Goal: Information Seeking & Learning: Learn about a topic

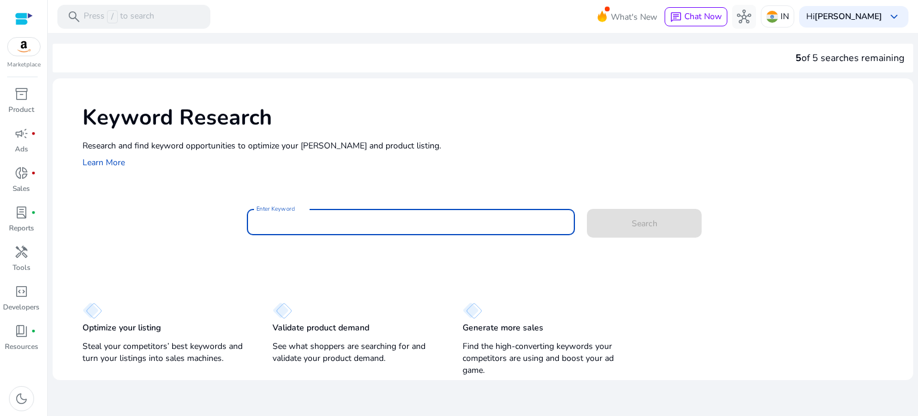
click at [274, 221] on input "Enter Keyword" at bounding box center [412, 221] width 310 height 13
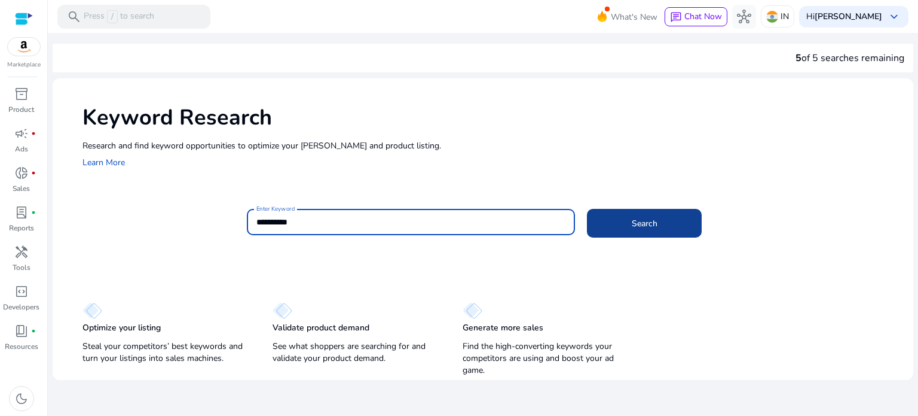
type input "**********"
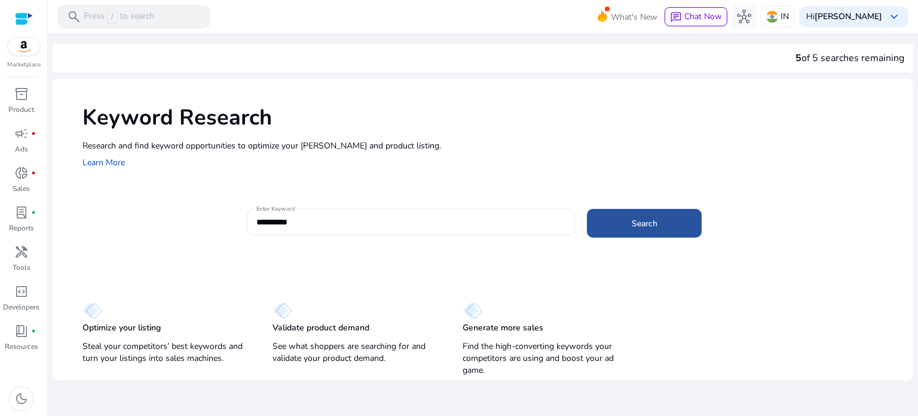
click at [634, 222] on span "Search" at bounding box center [645, 223] width 26 height 13
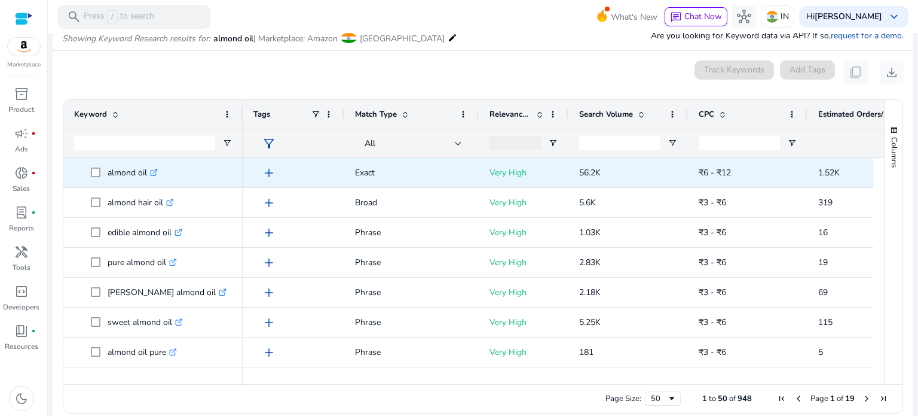
scroll to position [142, 0]
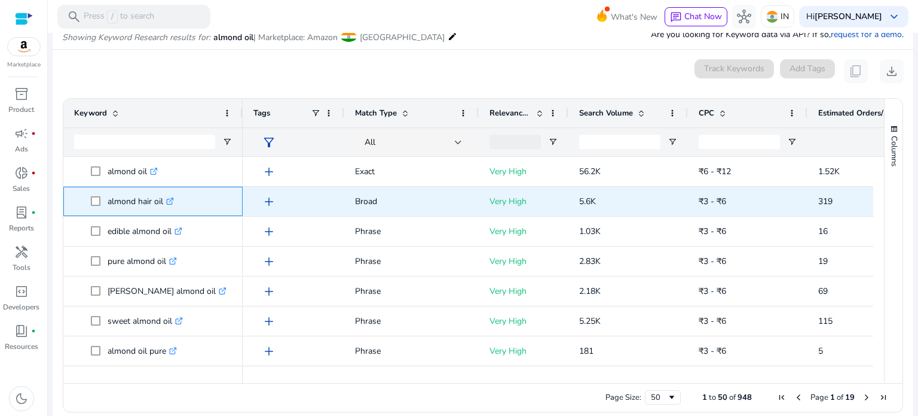
drag, startPoint x: 105, startPoint y: 203, endPoint x: 163, endPoint y: 210, distance: 57.9
click at [163, 210] on span "almond hair oil .st0{fill:#2c8af8}" at bounding box center [161, 201] width 141 height 25
copy span "almond hair oil"
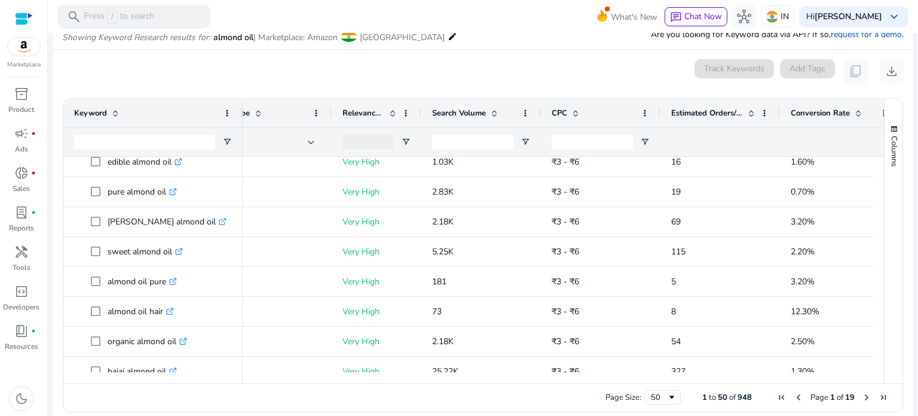
scroll to position [83, 0]
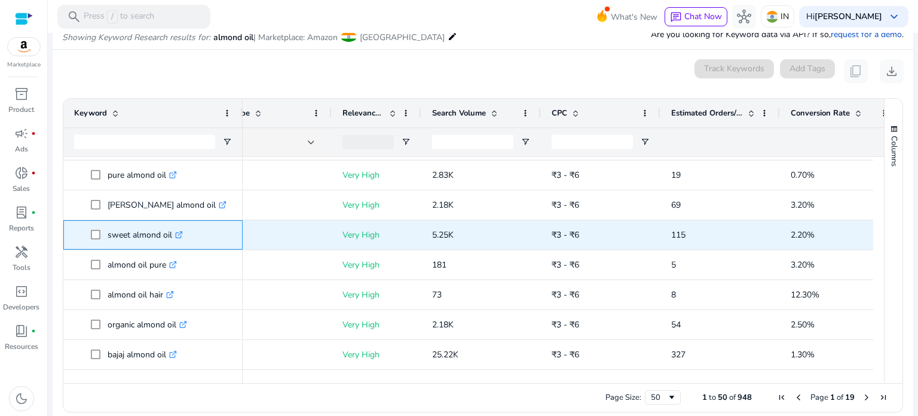
drag, startPoint x: 108, startPoint y: 235, endPoint x: 172, endPoint y: 238, distance: 64.1
click at [172, 238] on p "sweet almond oil .st0{fill:#2c8af8}" at bounding box center [145, 234] width 75 height 25
copy p "sweet almond oil"
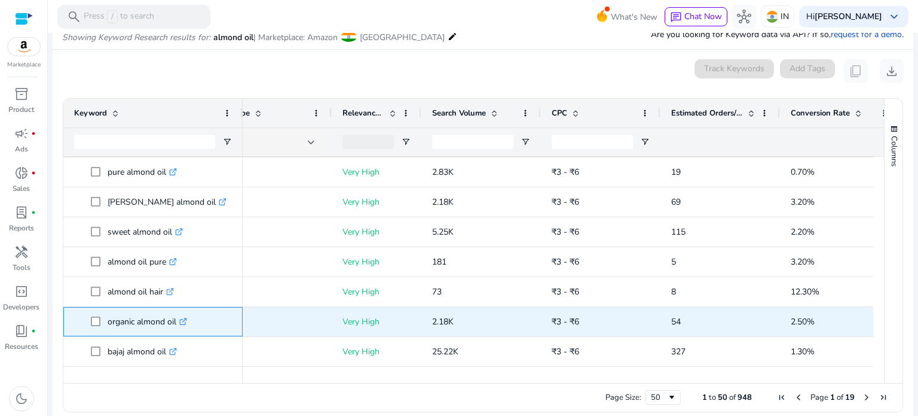
drag, startPoint x: 106, startPoint y: 320, endPoint x: 177, endPoint y: 329, distance: 71.8
click at [177, 329] on span "organic almond oil .st0{fill:#2c8af8}" at bounding box center [161, 321] width 141 height 25
copy span "organic almond oil"
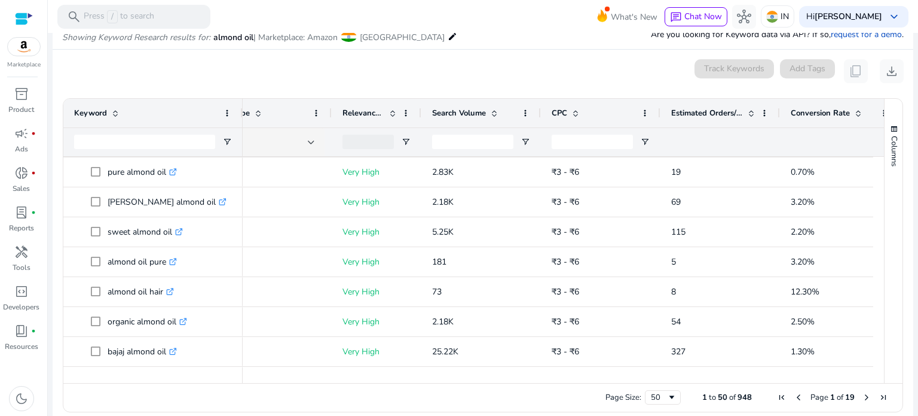
drag, startPoint x: 875, startPoint y: 179, endPoint x: 875, endPoint y: 185, distance: 6.6
click at [875, 185] on div at bounding box center [879, 264] width 11 height 215
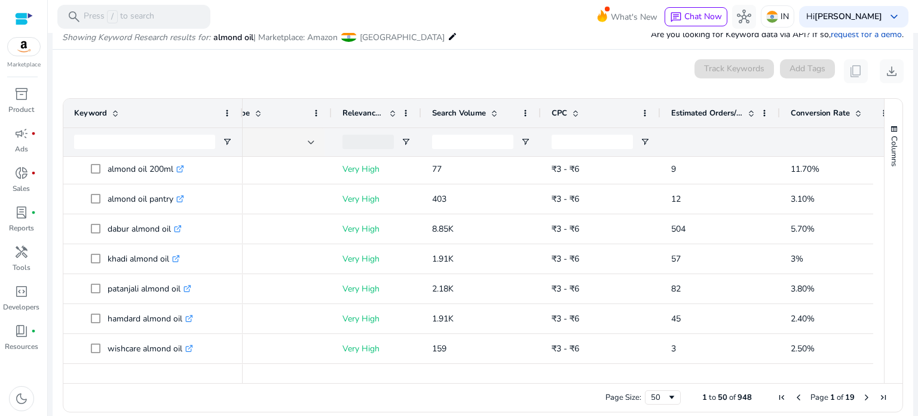
scroll to position [371, 0]
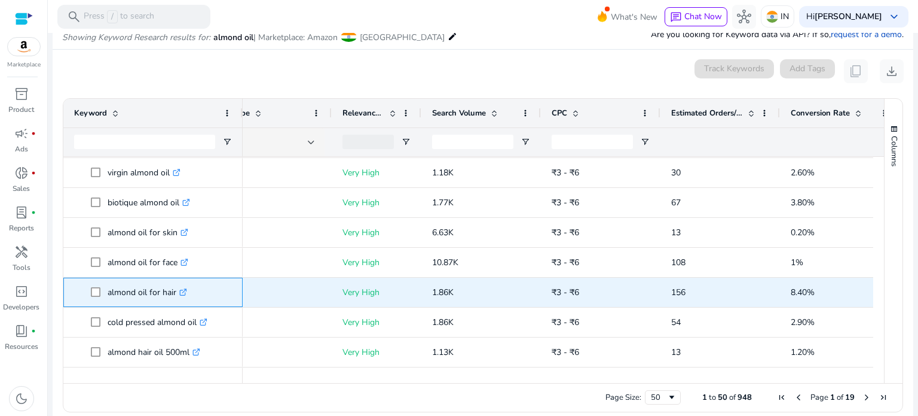
drag, startPoint x: 106, startPoint y: 291, endPoint x: 175, endPoint y: 294, distance: 68.8
click at [175, 294] on span "almond oil for hair .st0{fill:#2c8af8}" at bounding box center [161, 292] width 141 height 25
copy span "almond oil for hair"
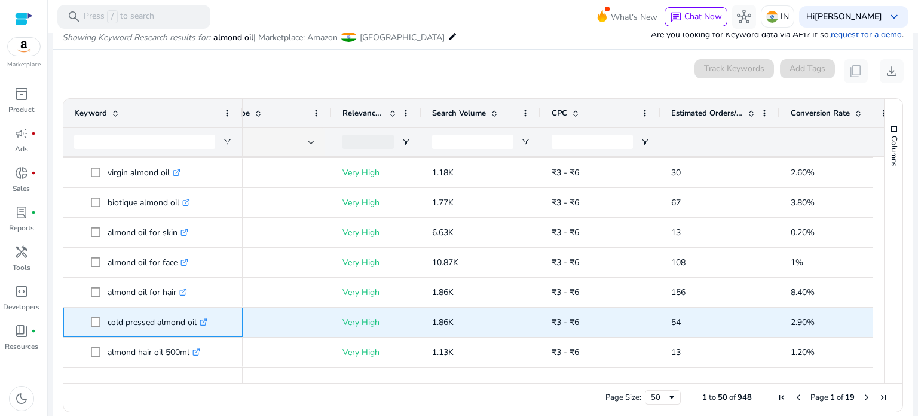
drag, startPoint x: 108, startPoint y: 322, endPoint x: 196, endPoint y: 325, distance: 88.6
click at [196, 325] on p "cold pressed almond oil .st0{fill:#2c8af8}" at bounding box center [158, 322] width 100 height 25
copy p "cold pressed almond oil"
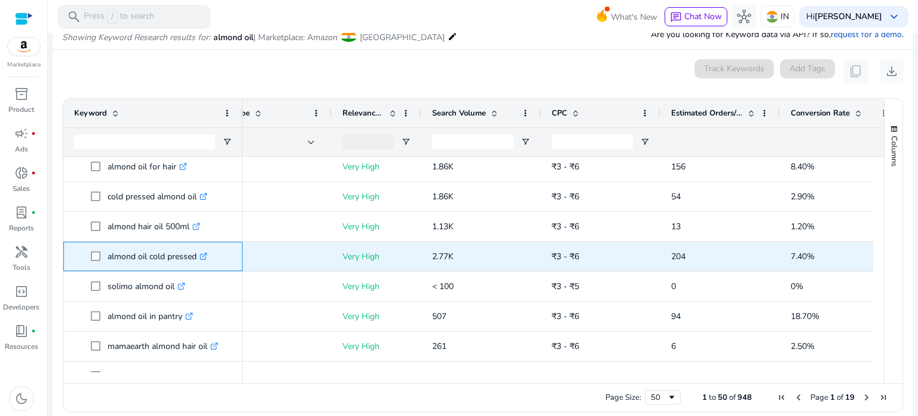
drag, startPoint x: 107, startPoint y: 257, endPoint x: 196, endPoint y: 263, distance: 89.3
click at [196, 263] on p "almond oil cold pressed .st0{fill:#2c8af8}" at bounding box center [158, 256] width 100 height 25
copy p "almond oil cold pressed"
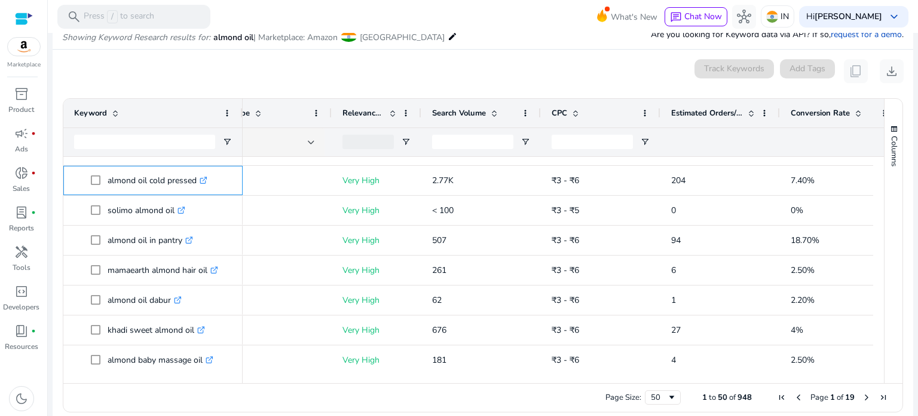
scroll to position [782, 0]
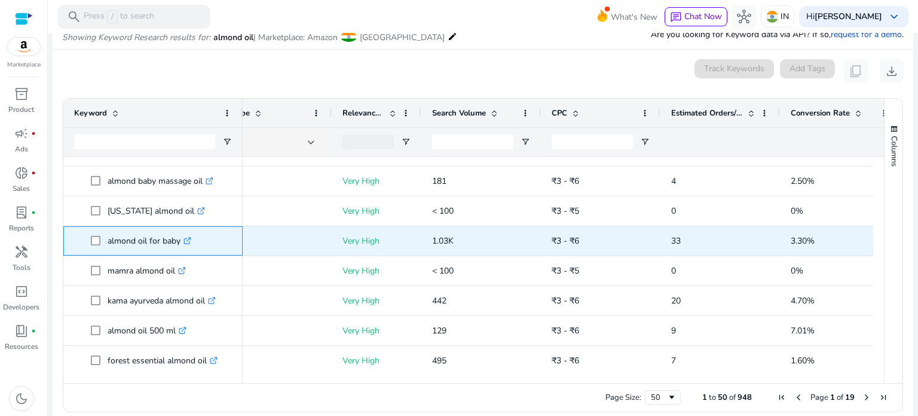
drag, startPoint x: 106, startPoint y: 241, endPoint x: 178, endPoint y: 242, distance: 71.2
click at [178, 242] on span "almond oil for baby .st0{fill:#2c8af8}" at bounding box center [161, 240] width 141 height 25
copy span "almond oil for baby"
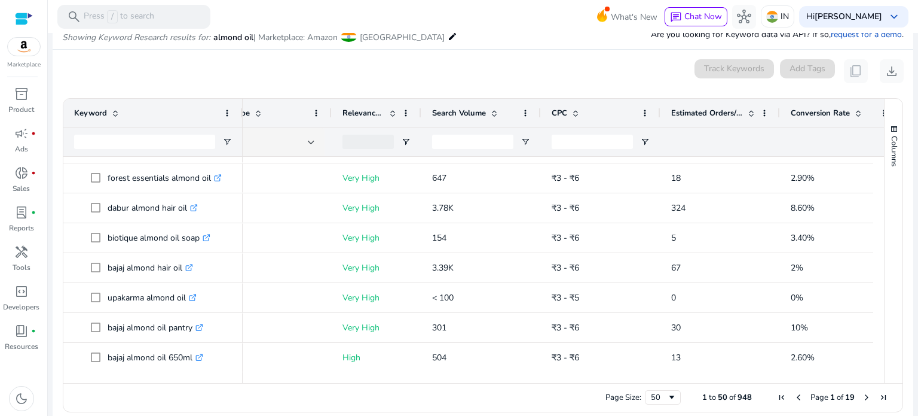
click at [862, 398] on span "Next Page" at bounding box center [867, 397] width 10 height 10
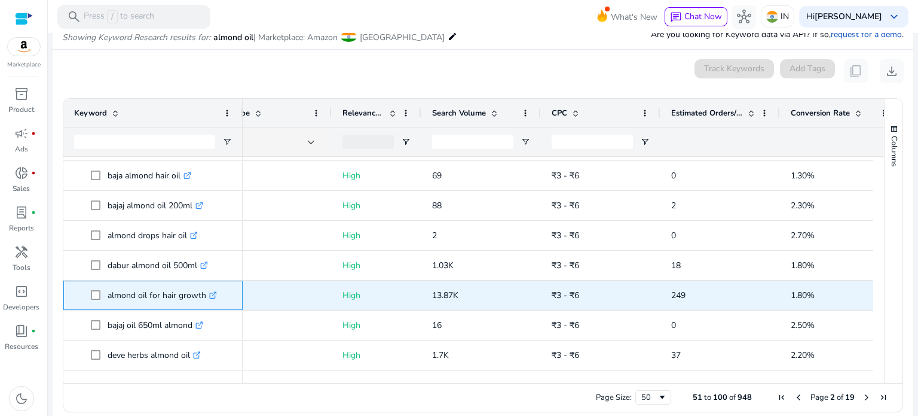
drag, startPoint x: 106, startPoint y: 295, endPoint x: 205, endPoint y: 301, distance: 98.8
click at [205, 301] on span "almond oil for hair growth .st0{fill:#2c8af8}" at bounding box center [161, 295] width 141 height 25
copy span "almond oil for hair growth"
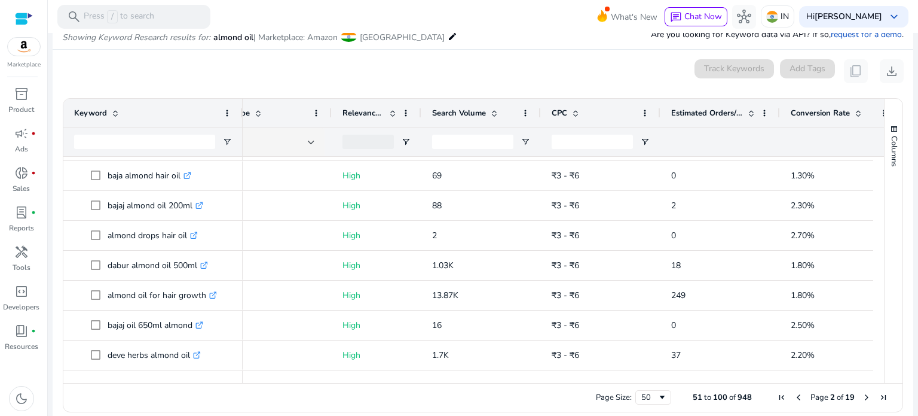
drag, startPoint x: 880, startPoint y: 186, endPoint x: 879, endPoint y: 199, distance: 13.2
click at [879, 199] on div "Keyword Tags Match Type 2" at bounding box center [483, 241] width 840 height 284
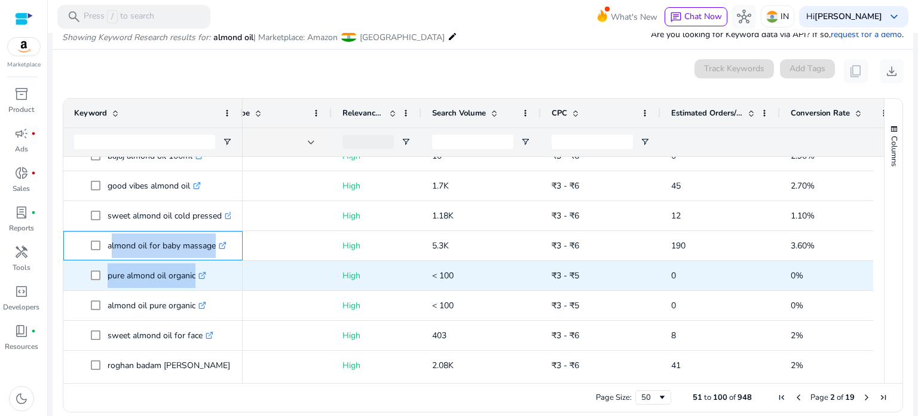
drag, startPoint x: 108, startPoint y: 246, endPoint x: 215, endPoint y: 260, distance: 108.6
click at [215, 261] on div "pure almond oil organic .st0{fill:#2c8af8}" at bounding box center [153, 275] width 158 height 28
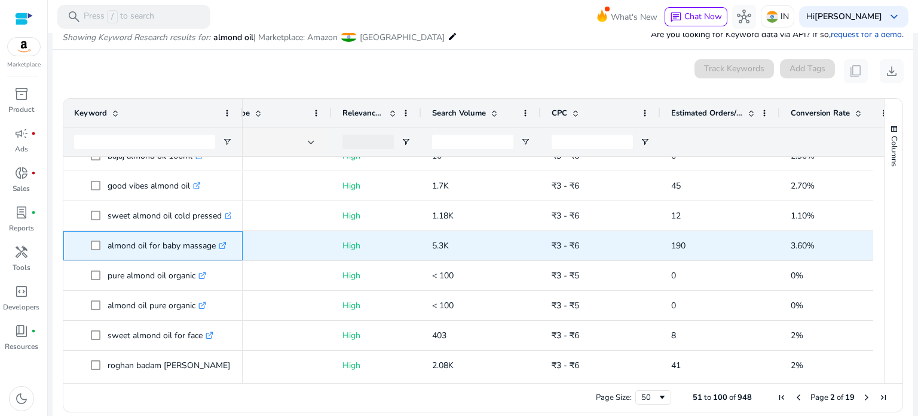
drag, startPoint x: 107, startPoint y: 246, endPoint x: 215, endPoint y: 246, distance: 108.2
click at [215, 246] on p "almond oil for baby massage .st0{fill:#2c8af8}" at bounding box center [167, 245] width 119 height 25
copy p "almond oil for baby massage"
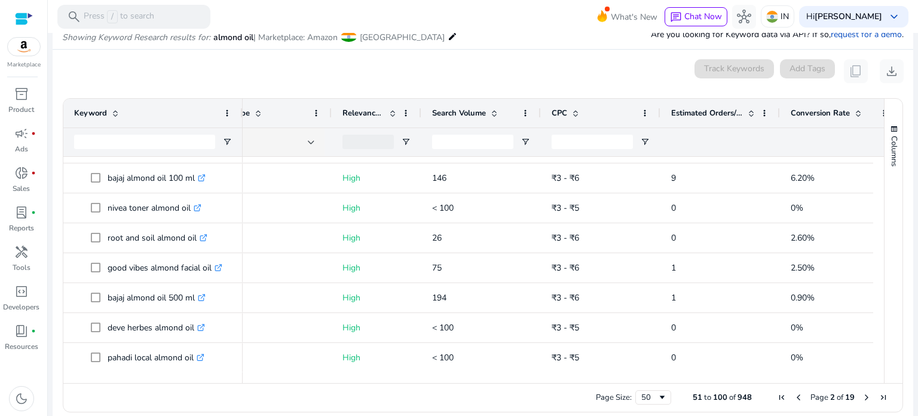
click at [862, 395] on span "Next Page" at bounding box center [867, 397] width 10 height 10
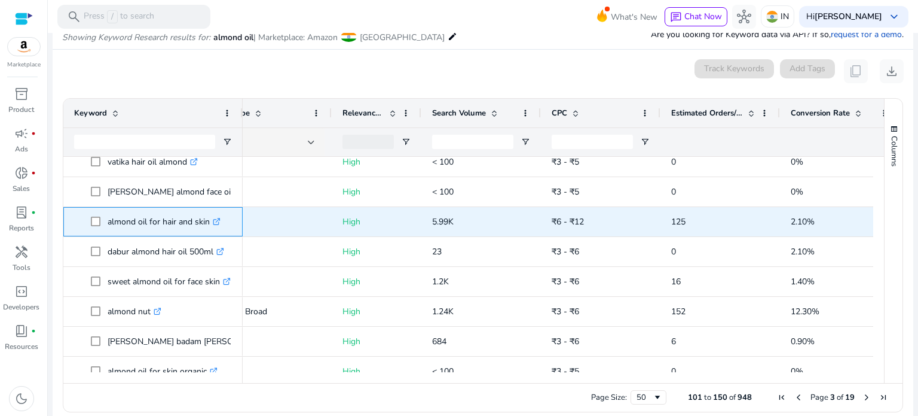
drag, startPoint x: 108, startPoint y: 222, endPoint x: 208, endPoint y: 224, distance: 100.5
click at [208, 224] on p "almond oil for hair and skin .st0{fill:#2c8af8}" at bounding box center [164, 221] width 113 height 25
copy p "almond oil for hair and skin"
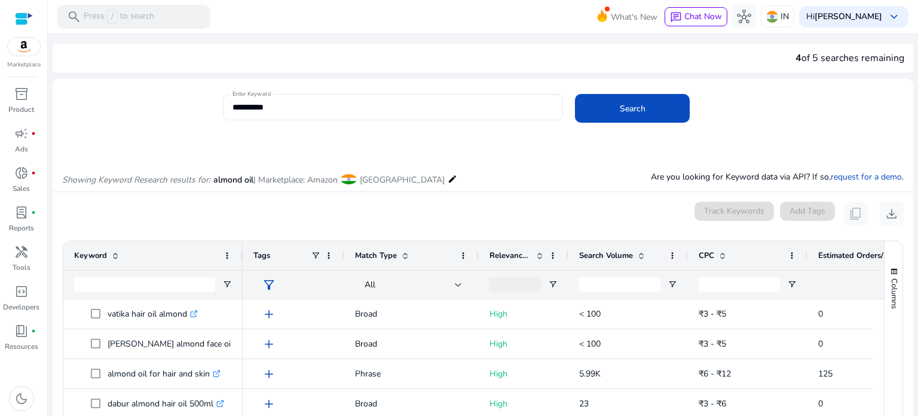
scroll to position [0, 147]
